Goal: Task Accomplishment & Management: Manage account settings

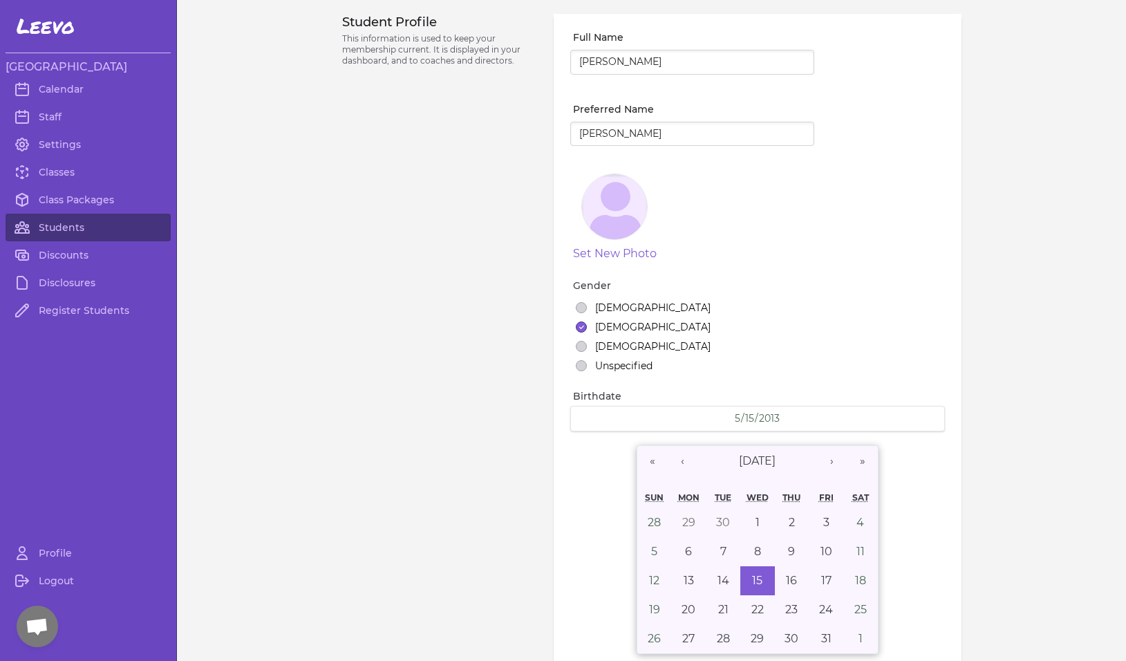
select select "MT"
select select "1"
click at [56, 143] on link "Settings" at bounding box center [88, 145] width 165 height 28
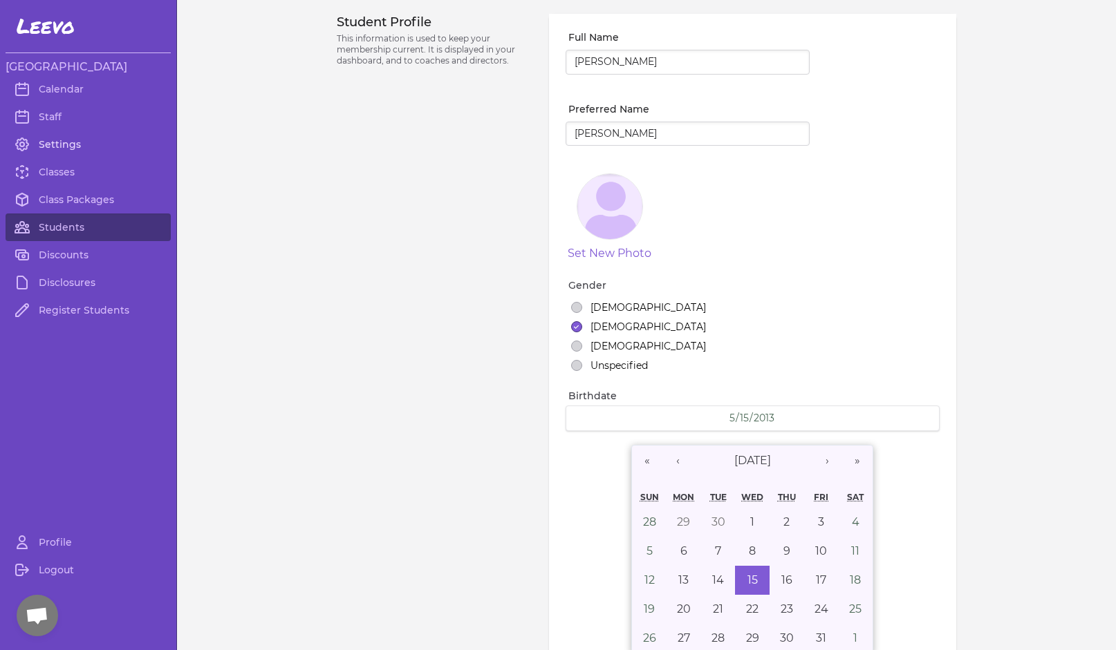
select select "MT"
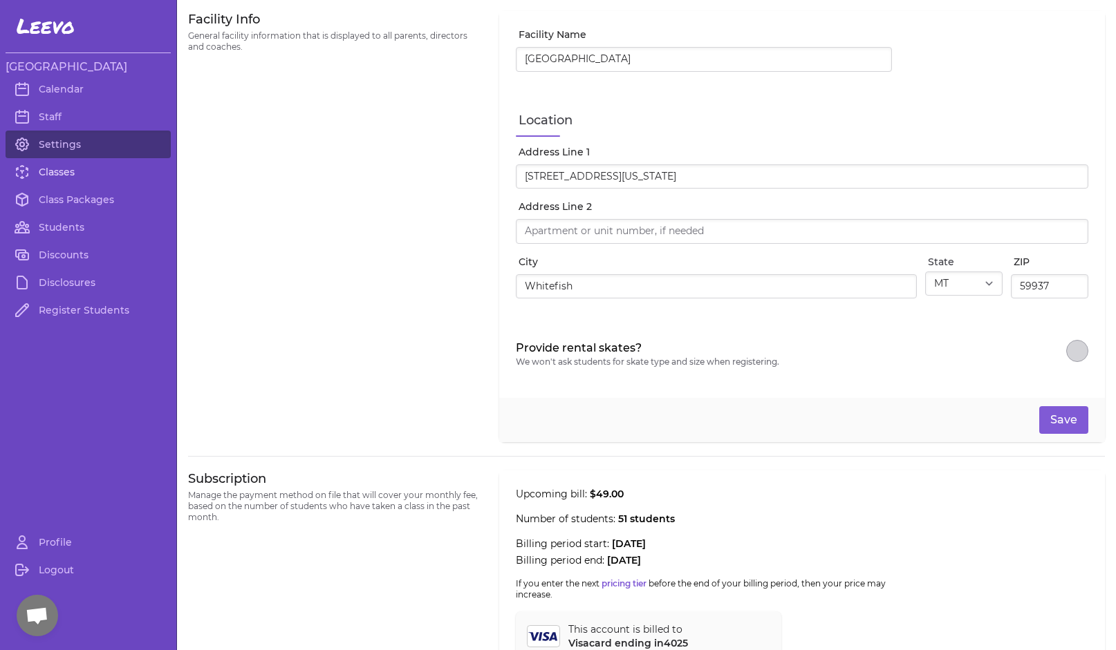
click at [55, 178] on link "Classes" at bounding box center [88, 172] width 165 height 28
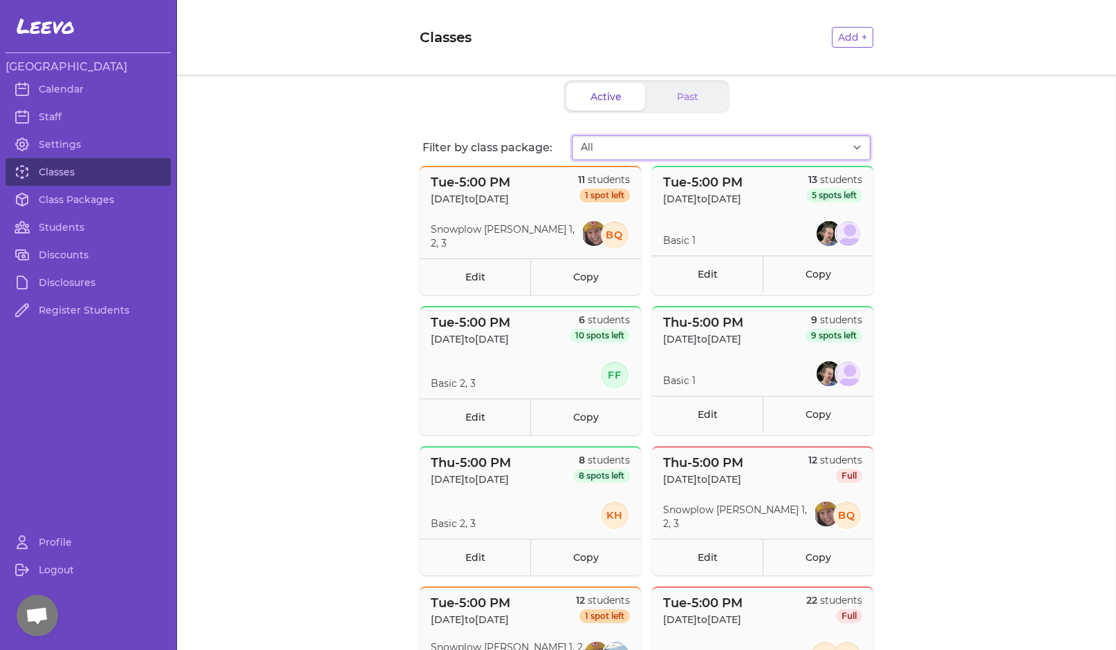
select select "2807"
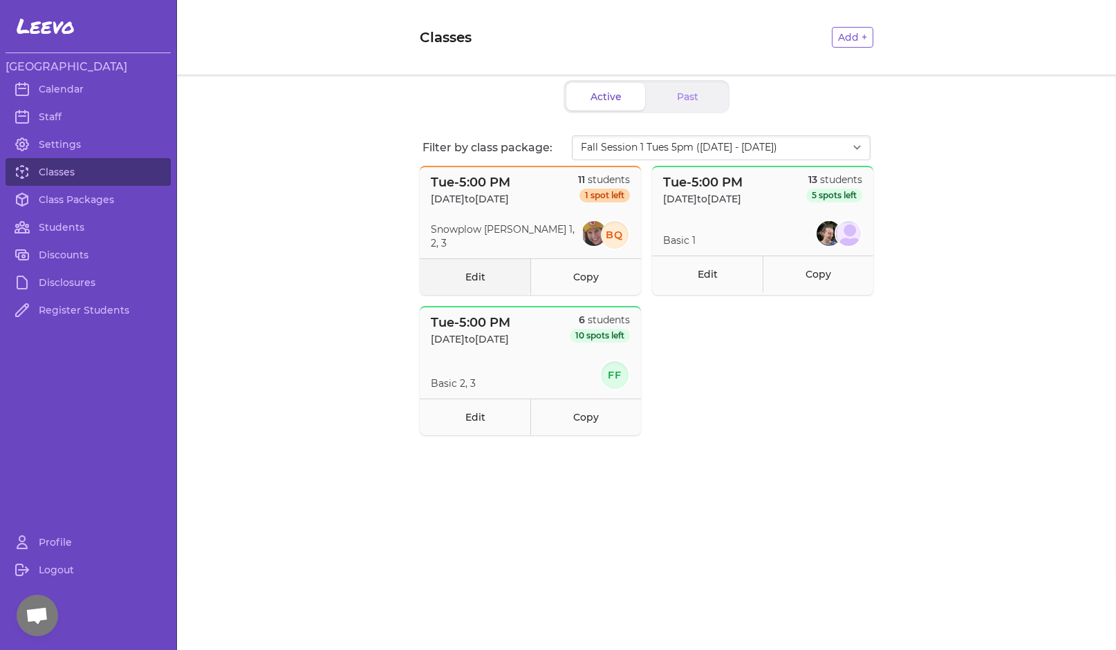
click at [480, 279] on link "Edit" at bounding box center [475, 276] width 111 height 37
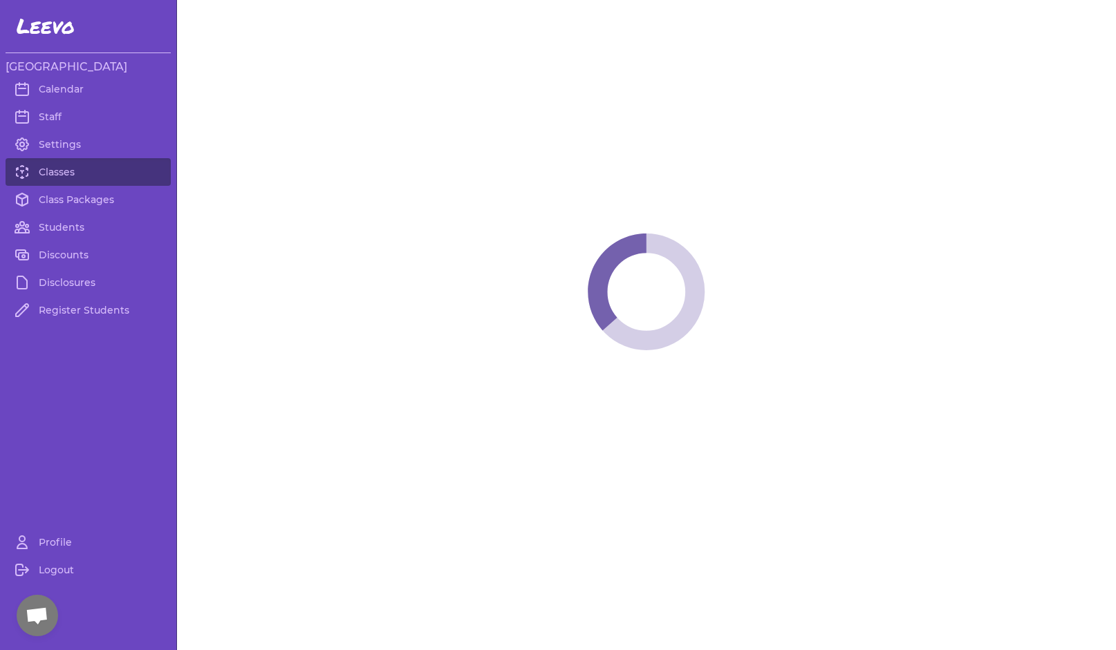
select select "2"
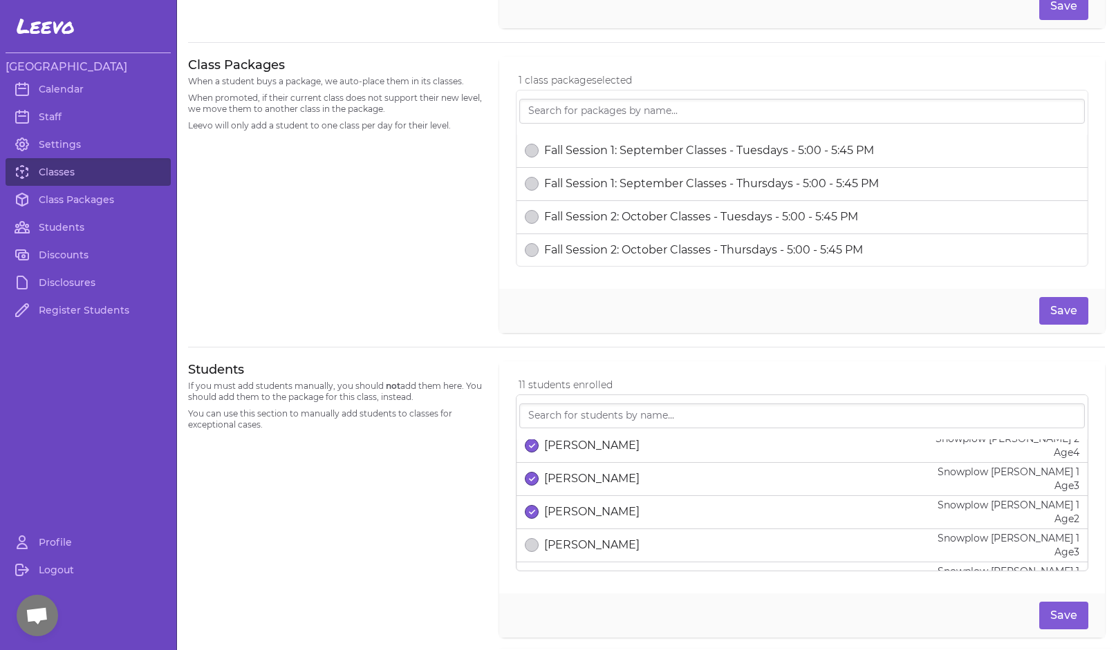
scroll to position [283, 0]
